Goal: Task Accomplishment & Management: Manage account settings

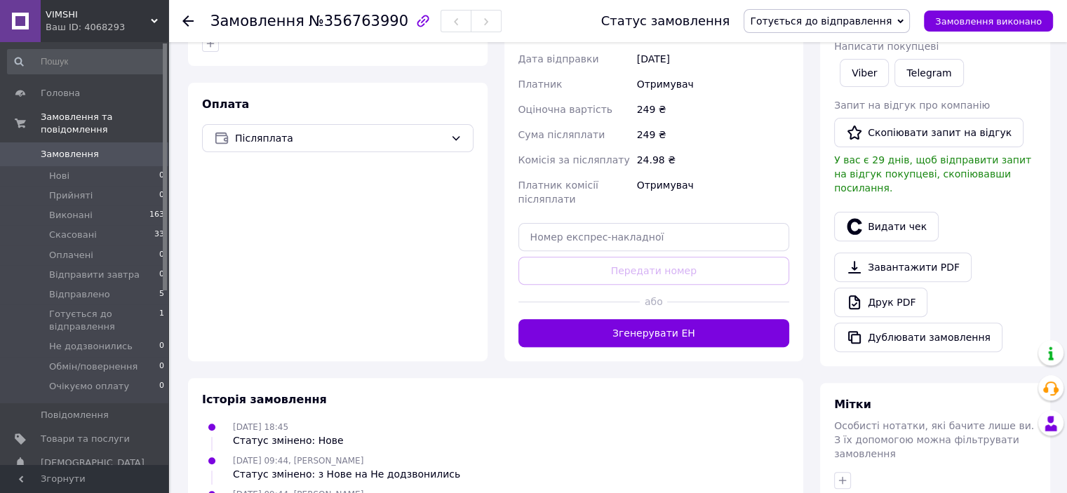
scroll to position [440, 0]
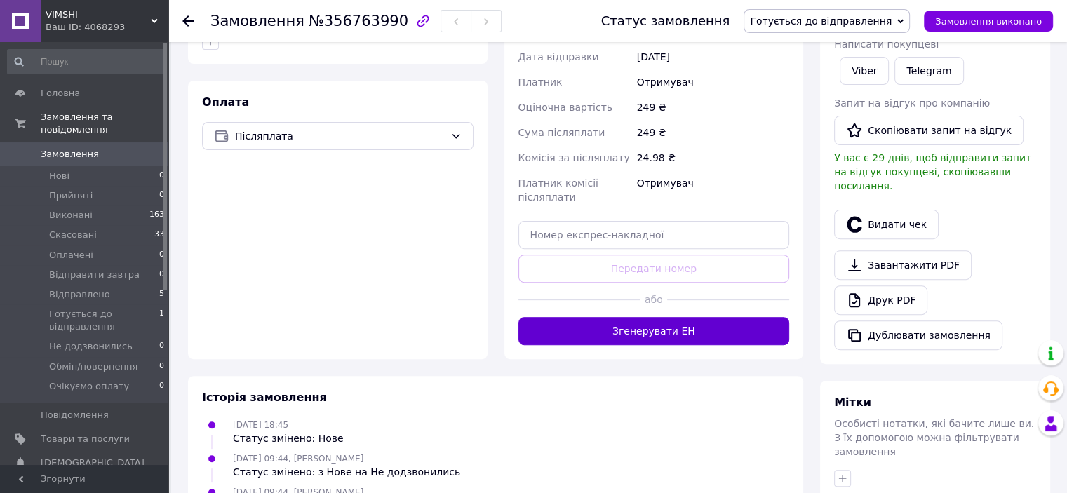
click at [706, 317] on button "Згенерувати ЕН" at bounding box center [653, 331] width 271 height 28
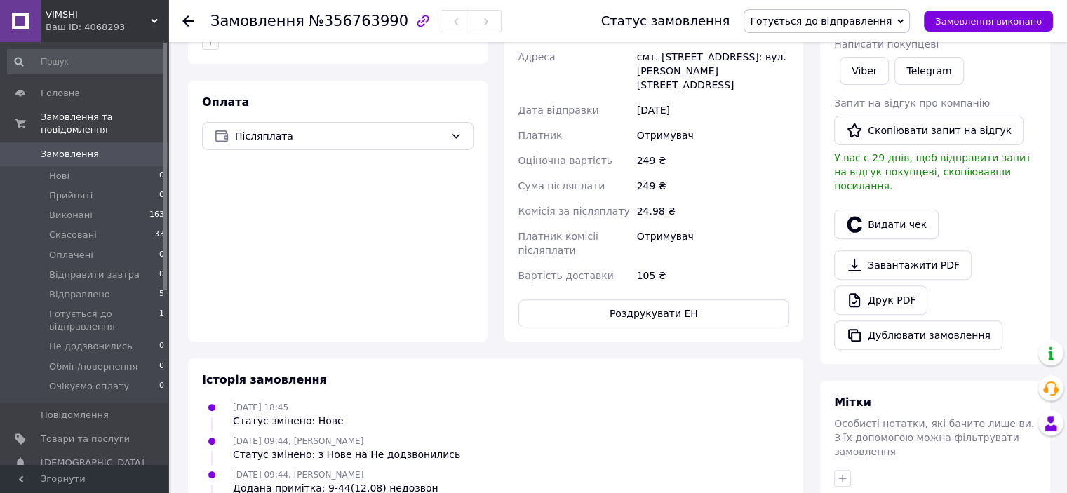
click at [867, 29] on span "Готується до відправлення" at bounding box center [826, 21] width 166 height 24
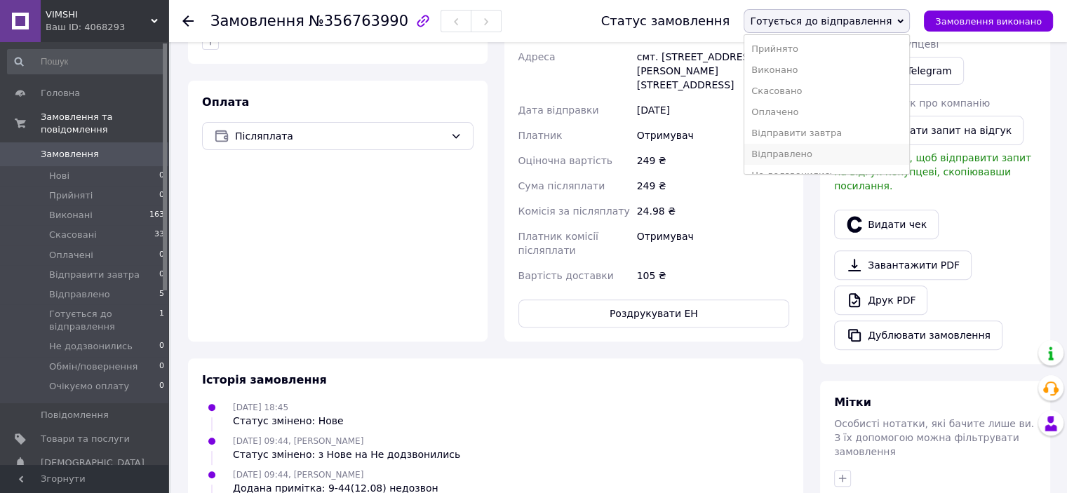
click at [834, 153] on li "Відправлено" at bounding box center [826, 154] width 165 height 21
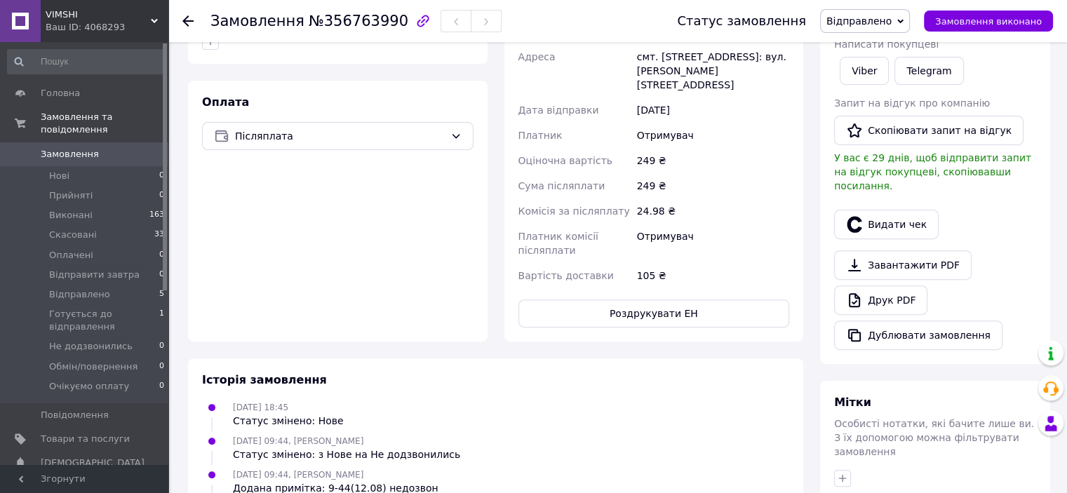
click at [128, 39] on div "VIMSHI Ваш ID: 4068293" at bounding box center [105, 21] width 128 height 42
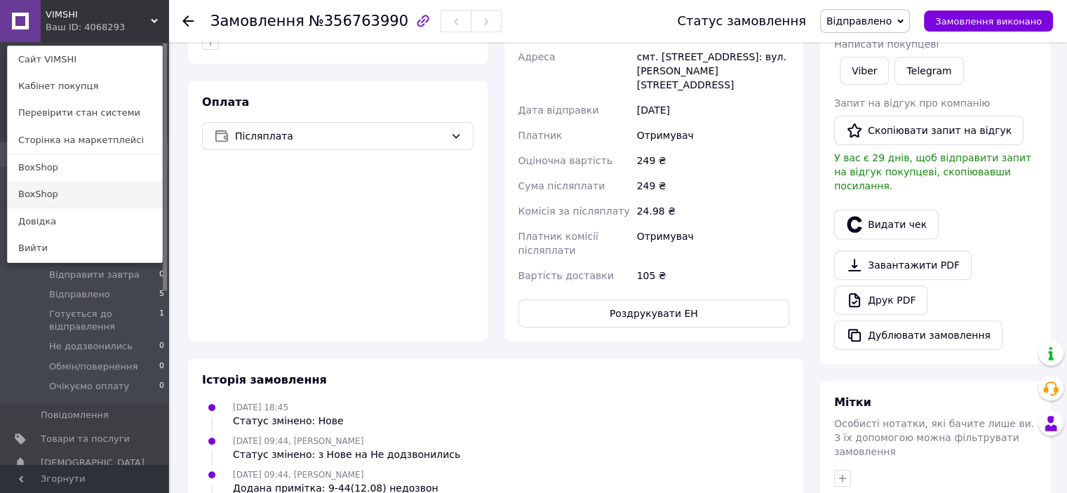
click at [62, 190] on link "BoxShop" at bounding box center [85, 194] width 154 height 27
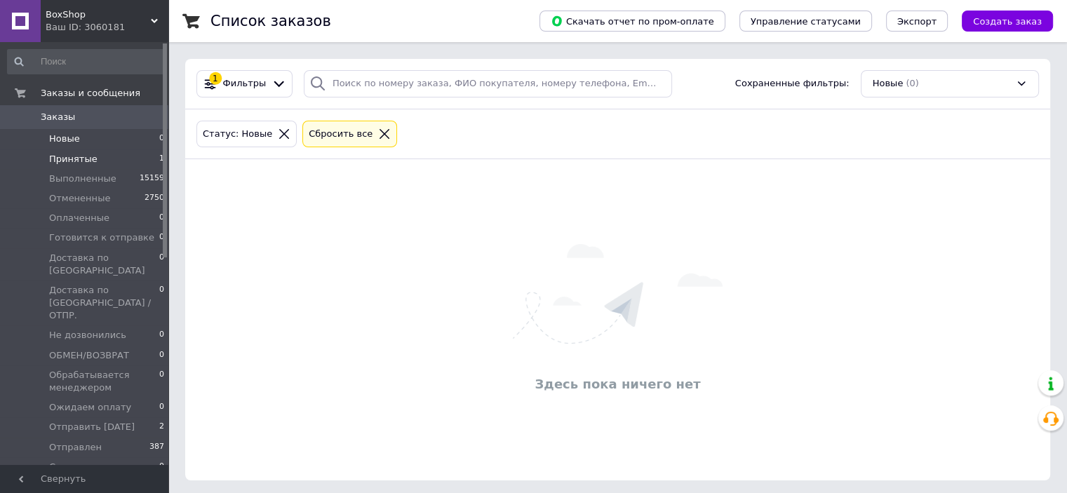
click at [94, 156] on li "Принятые 1" at bounding box center [86, 159] width 173 height 20
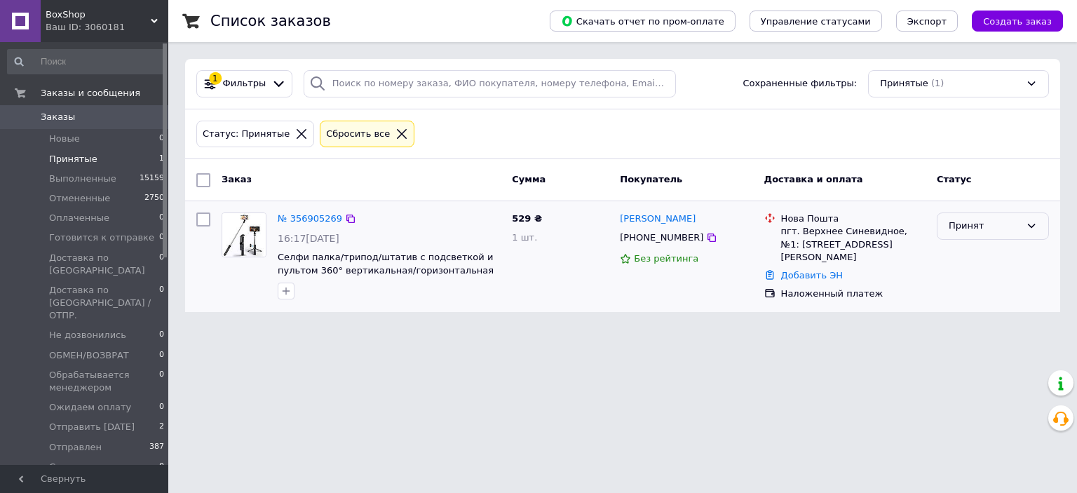
click at [1041, 222] on div "Принят" at bounding box center [993, 225] width 112 height 27
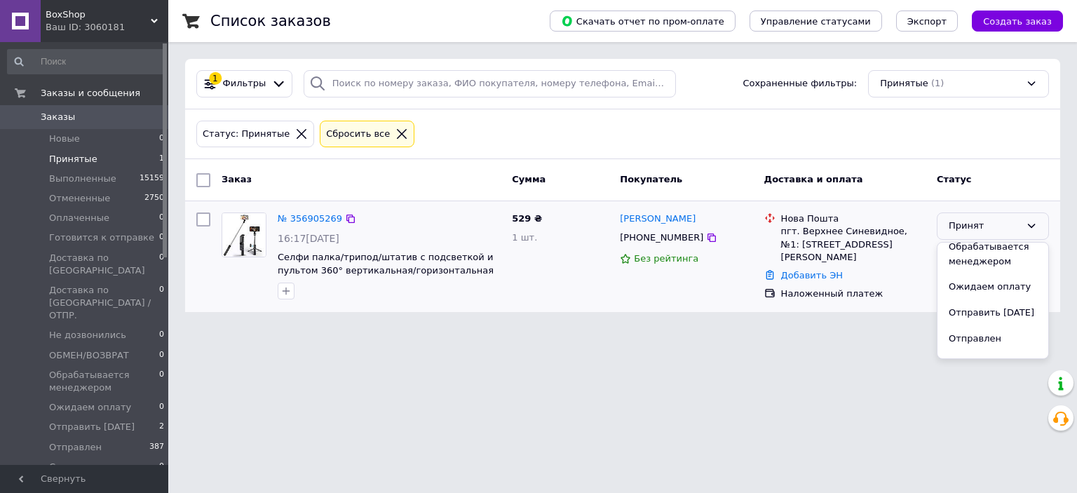
scroll to position [300, 0]
click at [1006, 285] on li "Отправить завтра" at bounding box center [993, 298] width 111 height 26
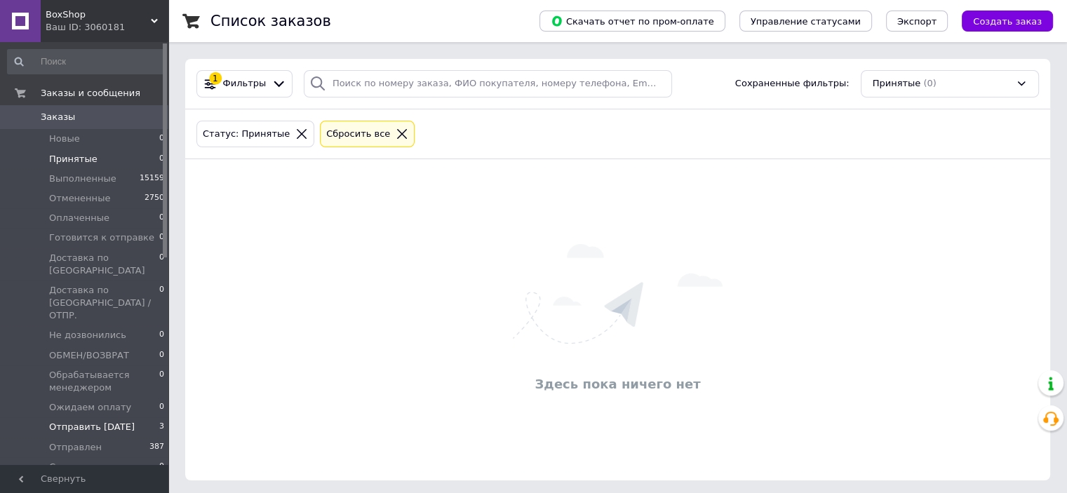
click at [87, 421] on span "Отправить завтра" at bounding box center [92, 427] width 86 height 13
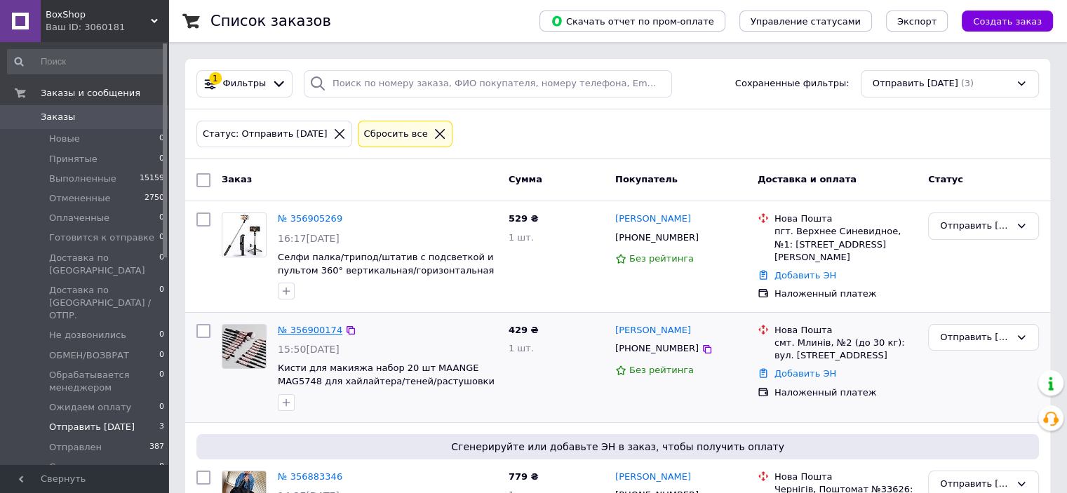
scroll to position [90, 0]
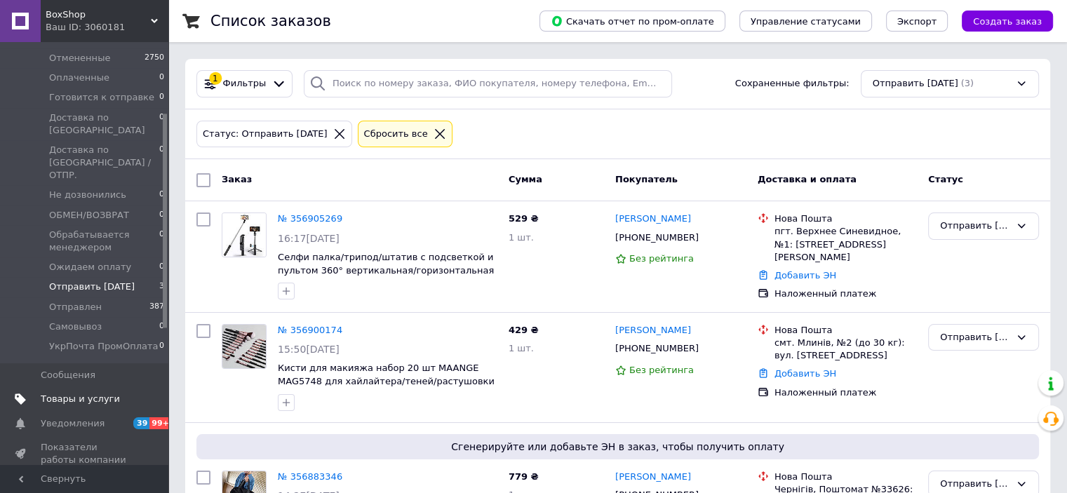
click at [86, 393] on span "Товары и услуги" at bounding box center [80, 399] width 79 height 13
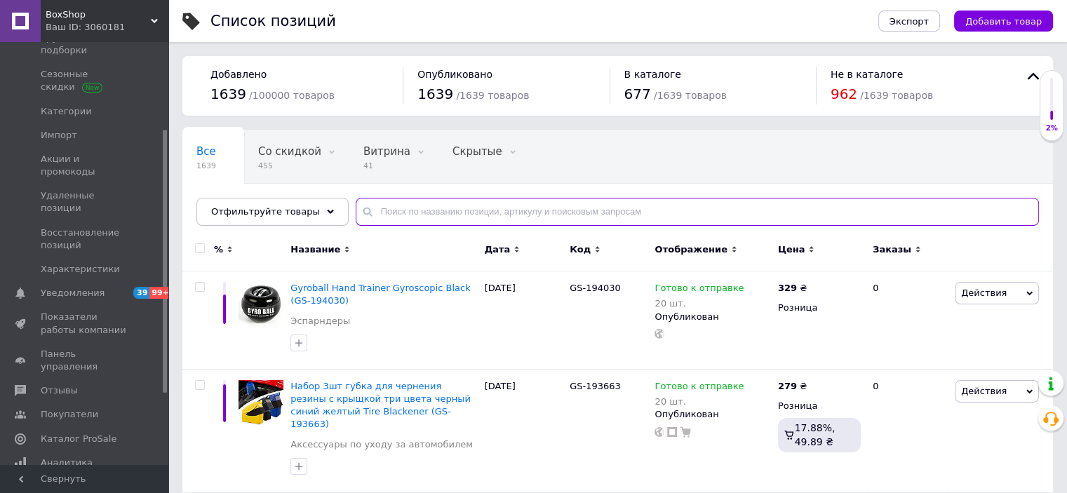
click at [428, 220] on input "text" at bounding box center [697, 212] width 683 height 28
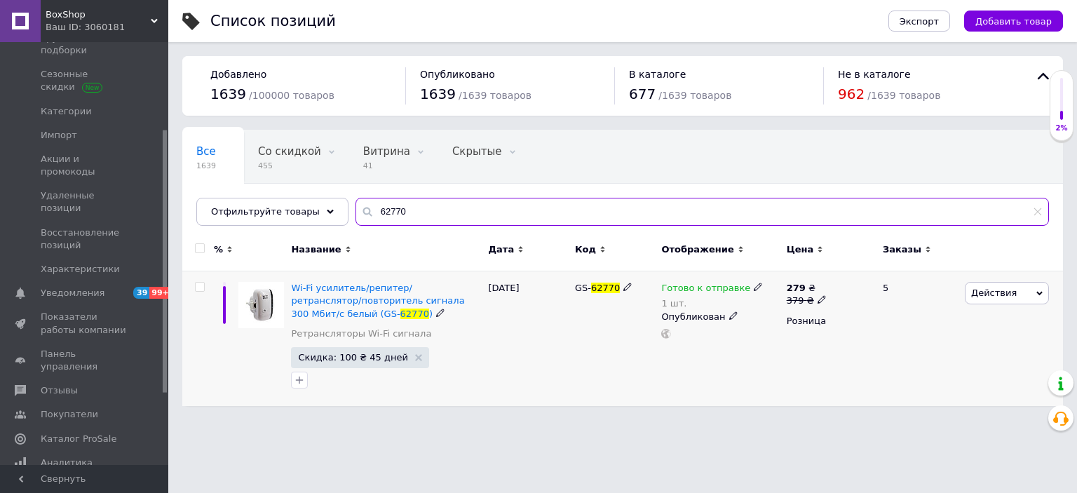
type input "62770"
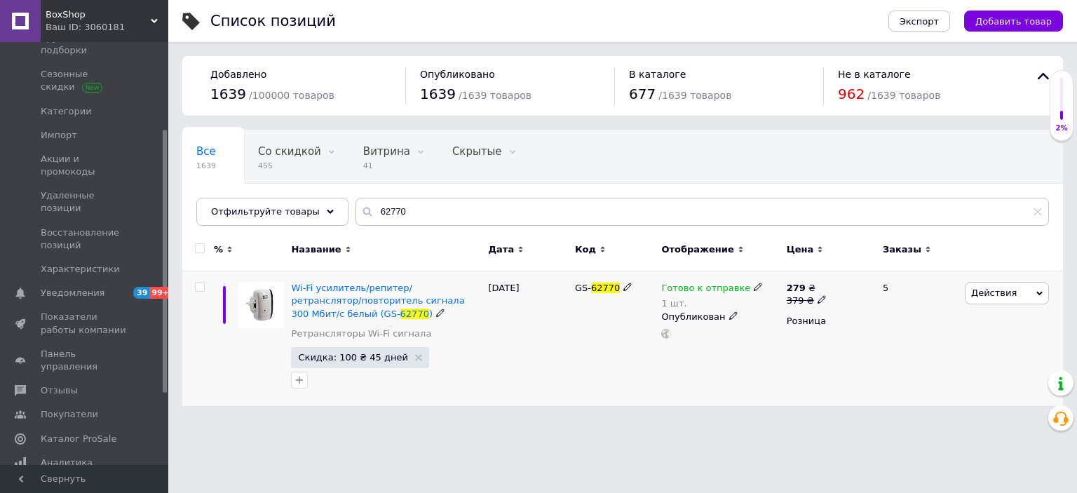
click at [754, 285] on use at bounding box center [758, 287] width 8 height 8
click at [799, 318] on li "Нет в наличии" at bounding box center [830, 327] width 133 height 20
drag, startPoint x: 828, startPoint y: 333, endPoint x: 706, endPoint y: 346, distance: 122.7
click at [719, 342] on div "Готово к отправке 1 шт. Наличие Нет в наличии В наличии Под заказ Готово к отпр…" at bounding box center [720, 338] width 125 height 135
type input "0"
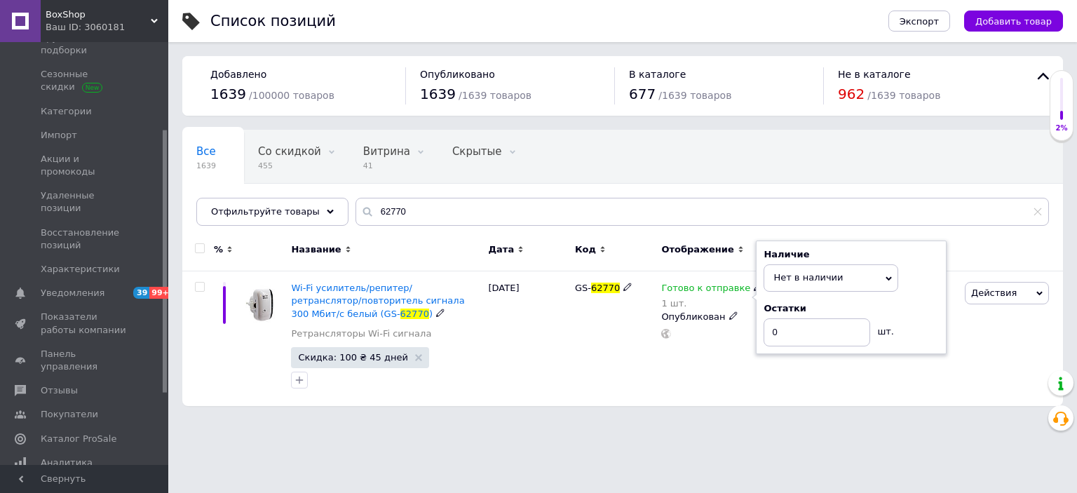
click at [676, 412] on div "Список позиций Экспорт Добавить товар Добавлено 1639 / 100000 товаров Опубликов…" at bounding box center [622, 210] width 909 height 420
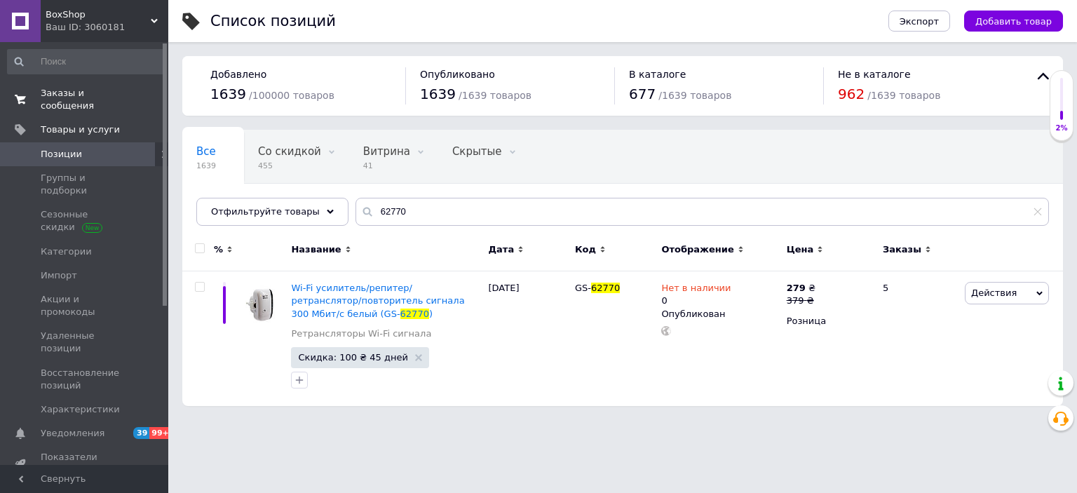
click at [97, 88] on span "Заказы и сообщения" at bounding box center [85, 99] width 89 height 25
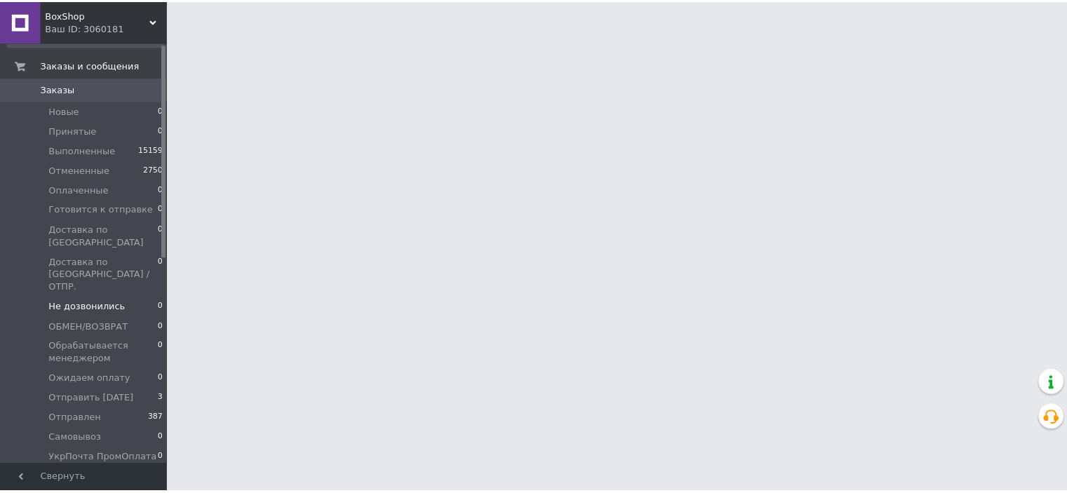
scroll to position [140, 0]
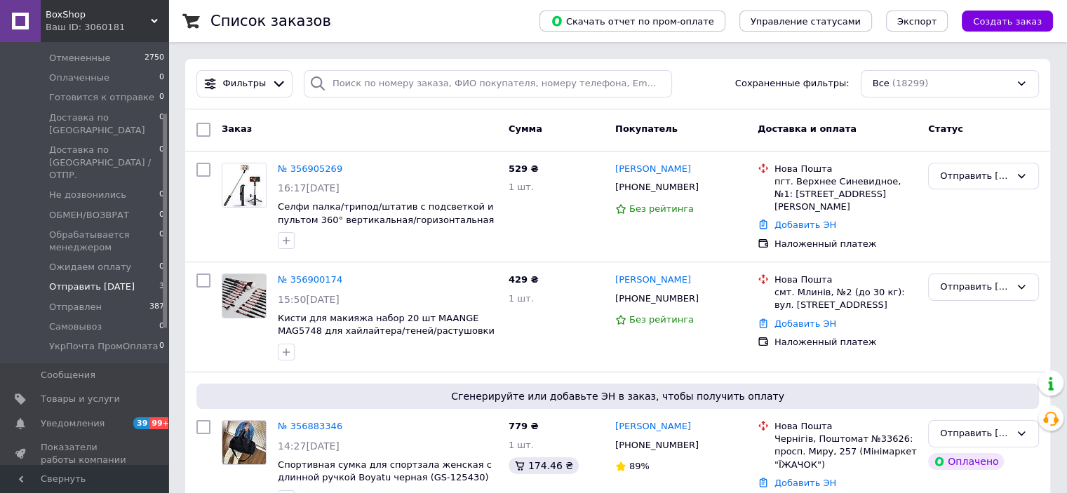
click at [83, 281] on span "Отправить завтра" at bounding box center [92, 287] width 86 height 13
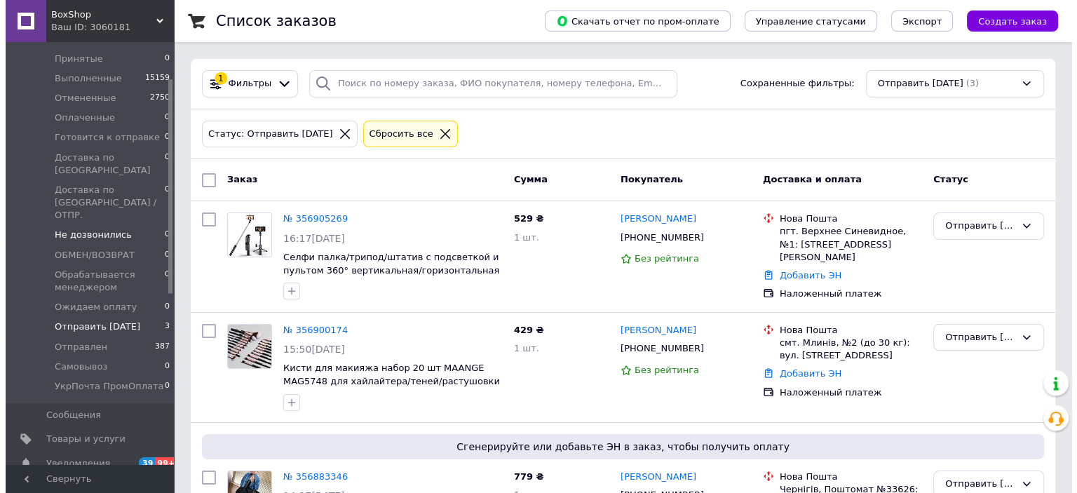
scroll to position [70, 0]
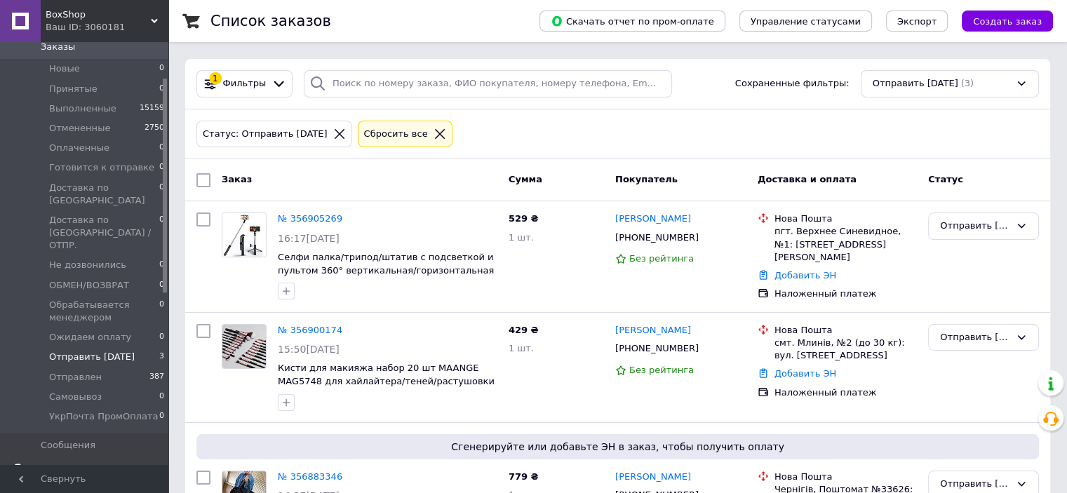
click at [93, 463] on span "Товары и услуги" at bounding box center [80, 469] width 79 height 13
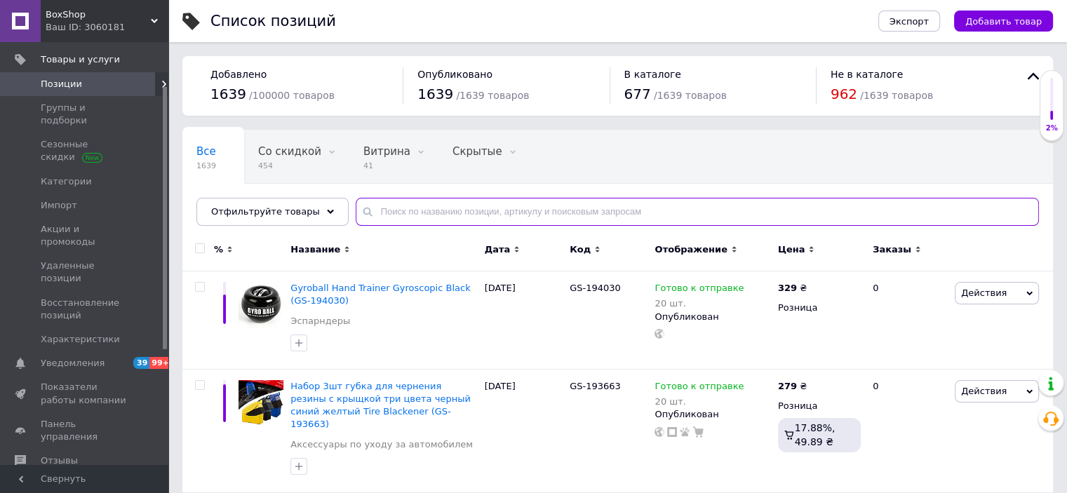
click at [510, 214] on input "text" at bounding box center [697, 212] width 683 height 28
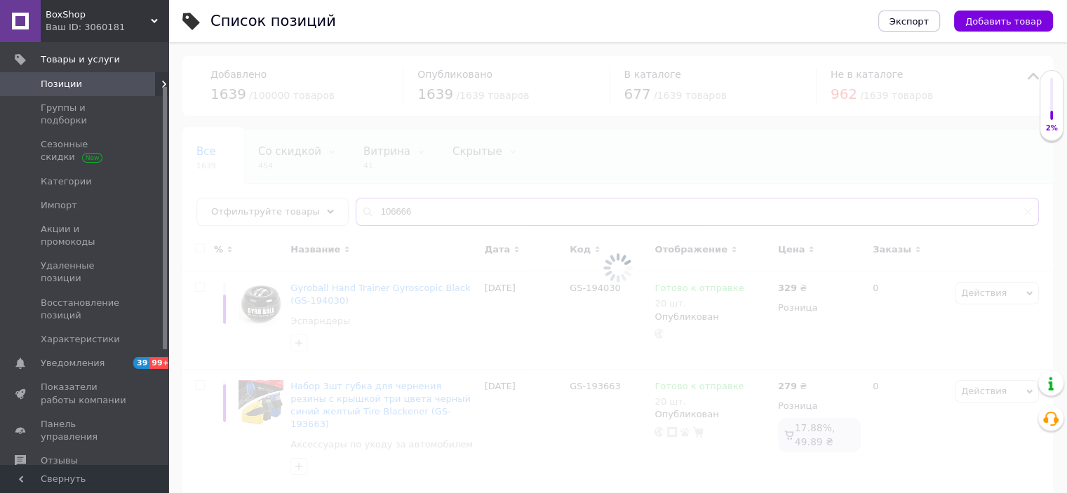
type input "106666"
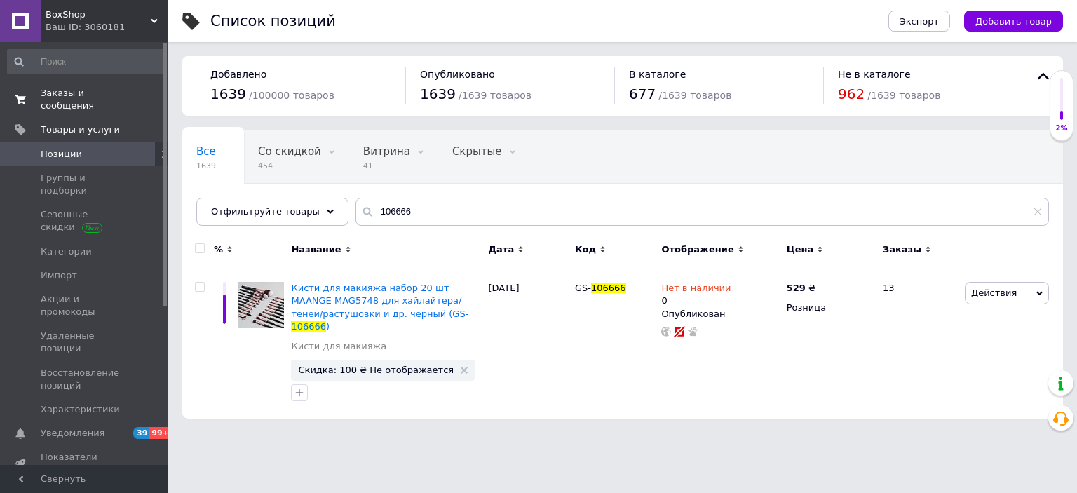
click at [85, 98] on span "Заказы и сообщения" at bounding box center [85, 99] width 89 height 25
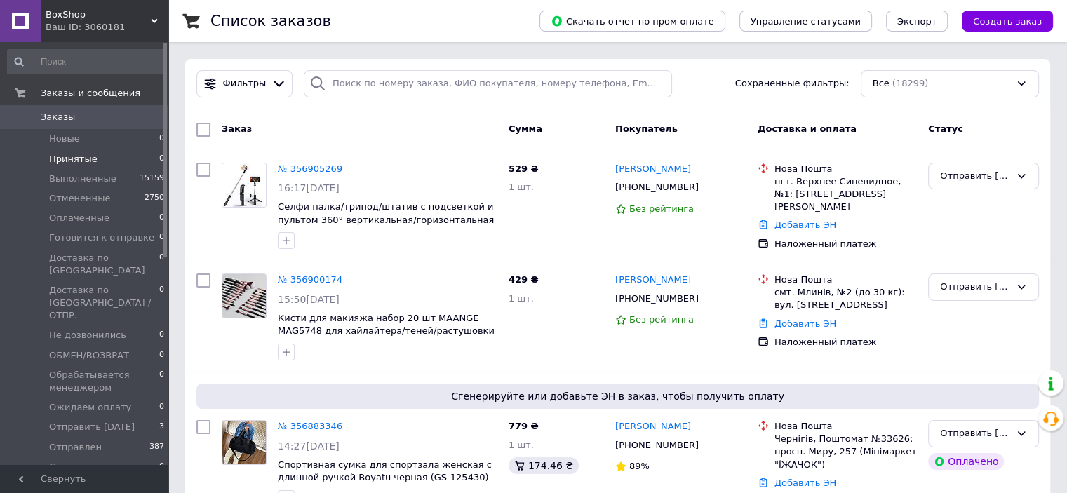
click at [67, 168] on li "Принятые 0" at bounding box center [86, 159] width 173 height 20
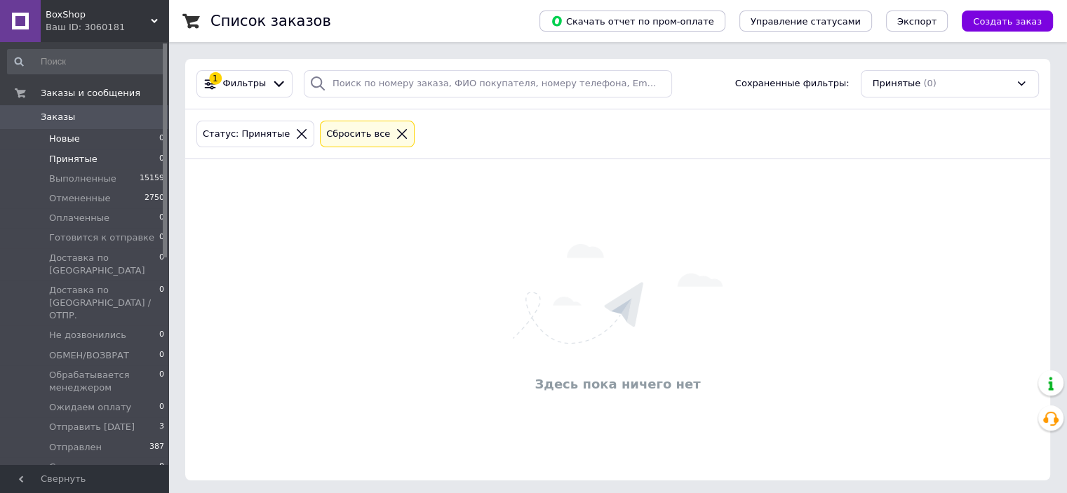
click at [71, 135] on span "Новые" at bounding box center [64, 139] width 31 height 13
click at [143, 25] on div "Ваш ID: 3060181" at bounding box center [107, 27] width 123 height 13
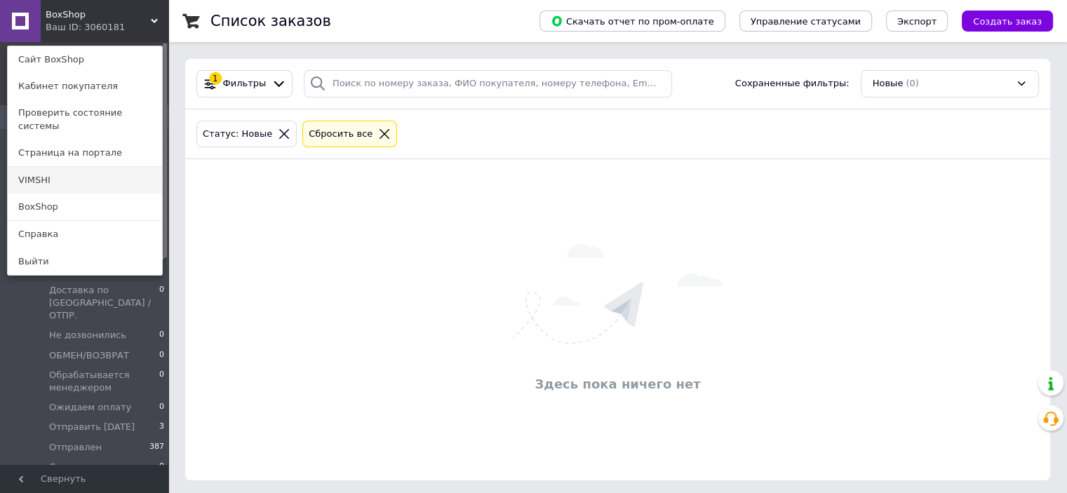
click at [61, 169] on link "VIMSHI" at bounding box center [85, 180] width 154 height 27
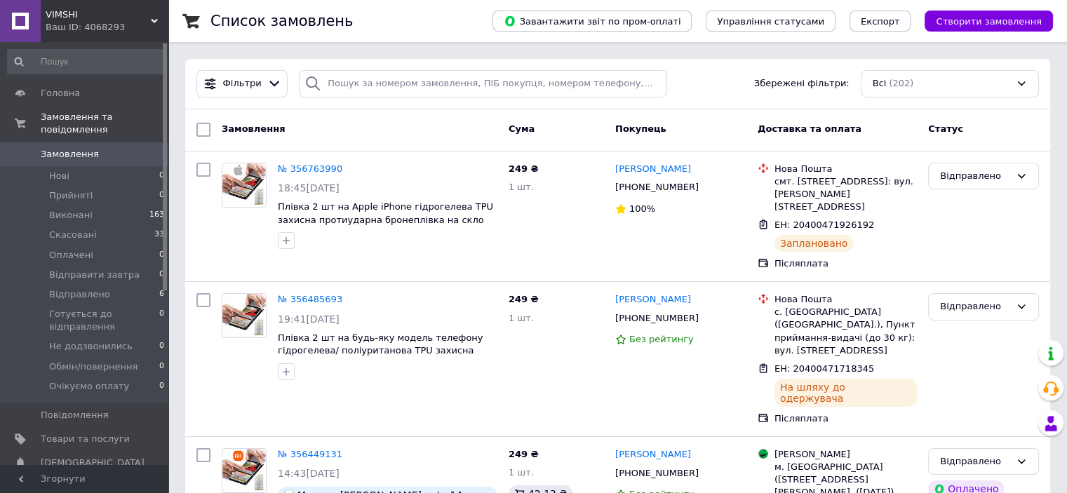
click at [153, 19] on icon at bounding box center [154, 21] width 7 height 7
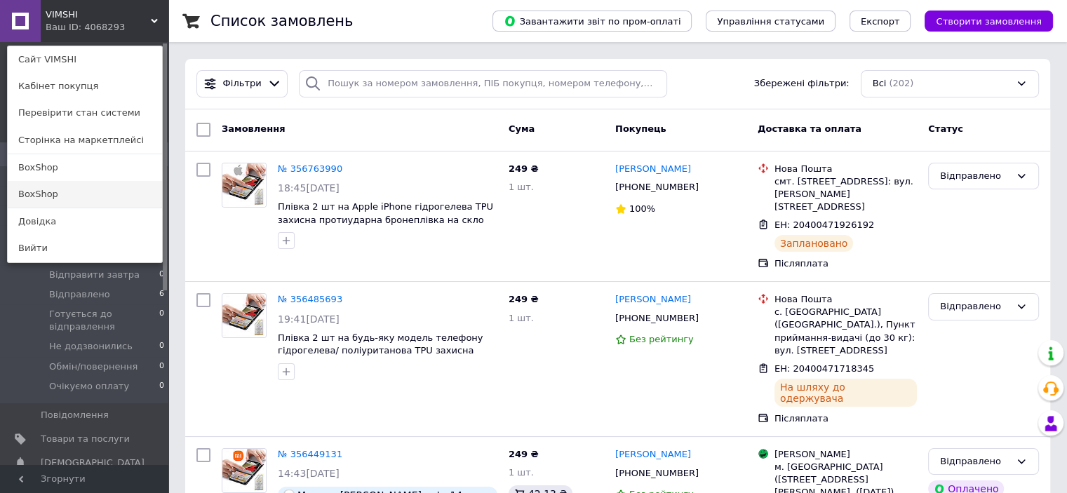
click at [76, 198] on link "BoxShop" at bounding box center [85, 194] width 154 height 27
